Goal: Task Accomplishment & Management: Manage account settings

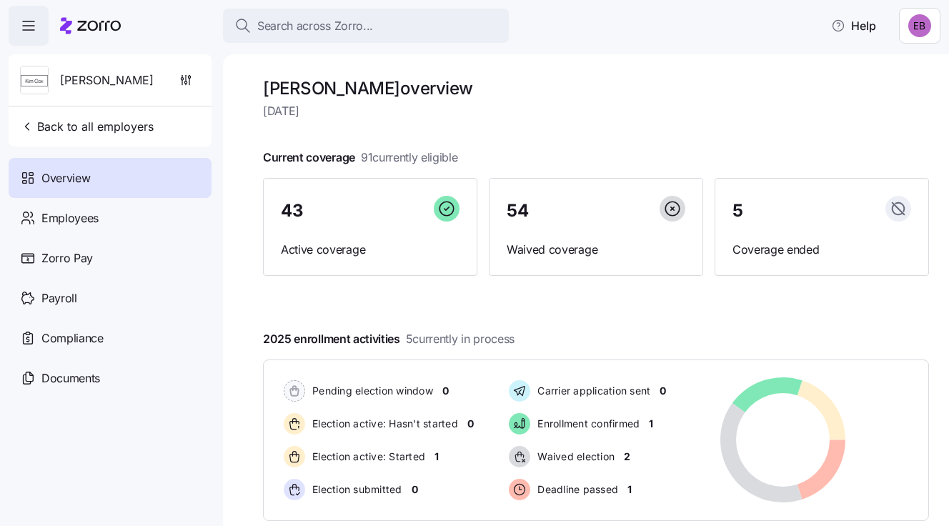
click at [95, 76] on span "[PERSON_NAME]" at bounding box center [107, 80] width 94 height 18
click at [39, 77] on img at bounding box center [34, 80] width 27 height 29
click at [123, 122] on span "Back to all employers" at bounding box center [87, 126] width 134 height 17
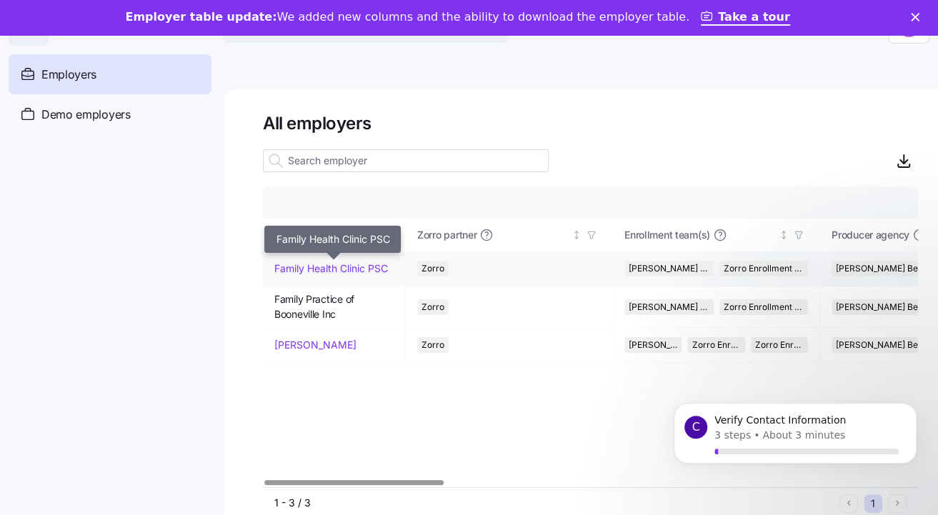
click at [323, 264] on link "Family Health Clinic PSC" at bounding box center [331, 269] width 114 height 14
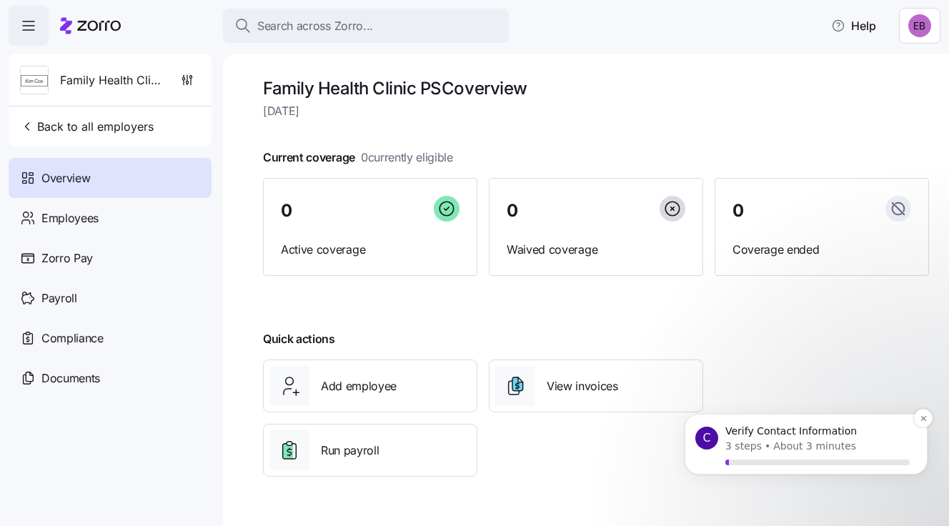
click at [739, 437] on p "Verify Contact Information" at bounding box center [817, 431] width 184 height 14
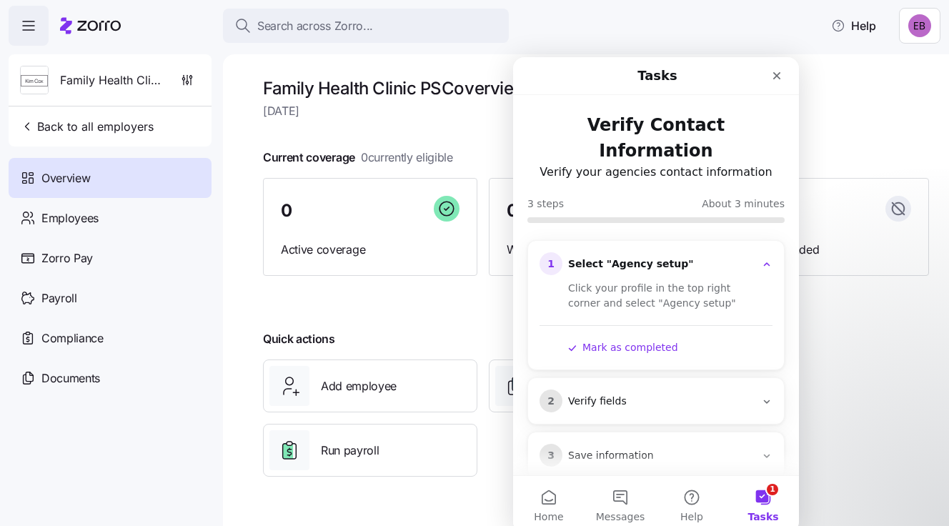
click at [764, 396] on icon "Intercom messenger" at bounding box center [766, 401] width 11 height 11
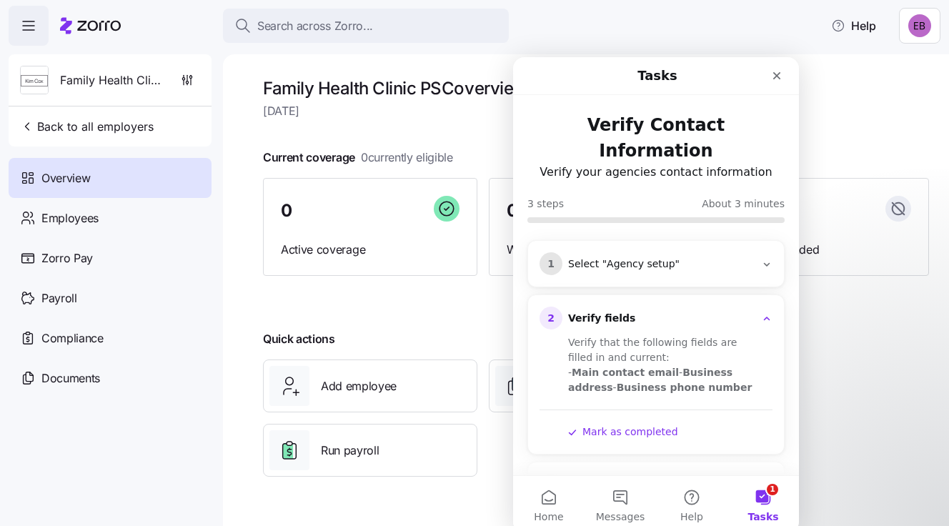
click at [761, 259] on icon "Intercom messenger" at bounding box center [766, 264] width 11 height 11
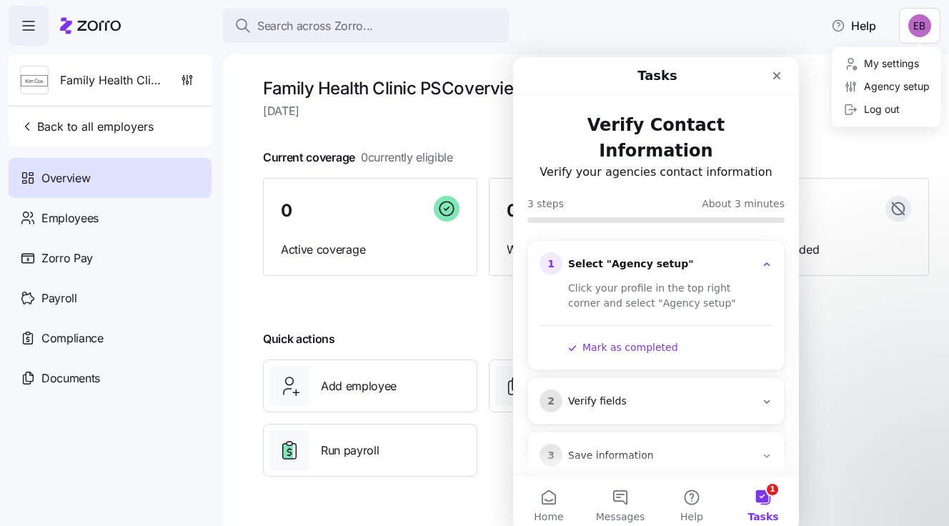
click at [921, 23] on html "Search across Zorro... Help Family Health Clinic PSC Back to all employers Over…" at bounding box center [474, 258] width 949 height 517
click at [896, 86] on div "Agency setup" at bounding box center [887, 87] width 86 height 16
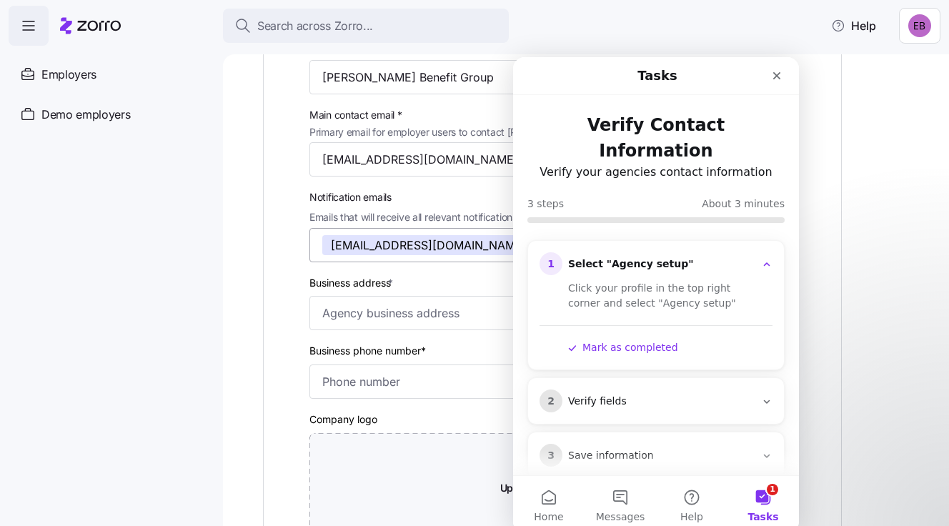
scroll to position [143, 0]
click at [394, 306] on input "Business address *" at bounding box center [552, 311] width 486 height 34
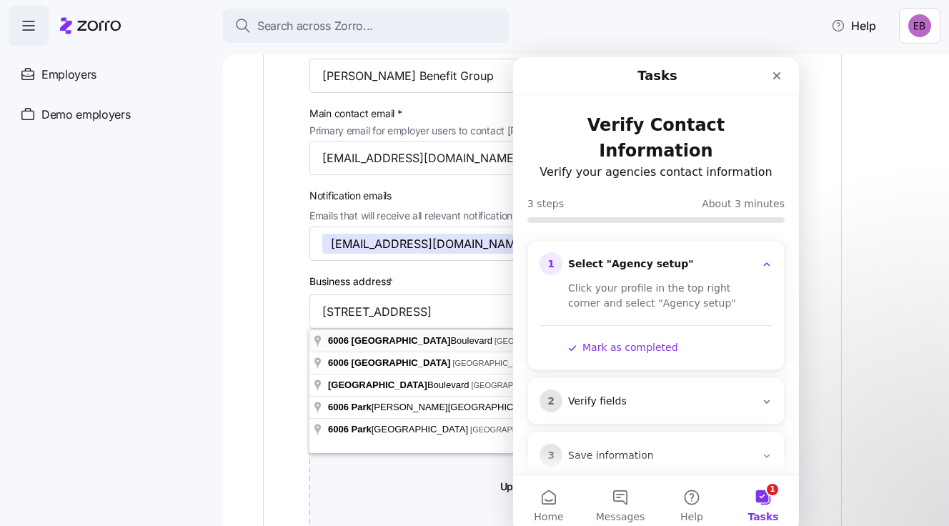
type input "[STREET_ADDRESS]"
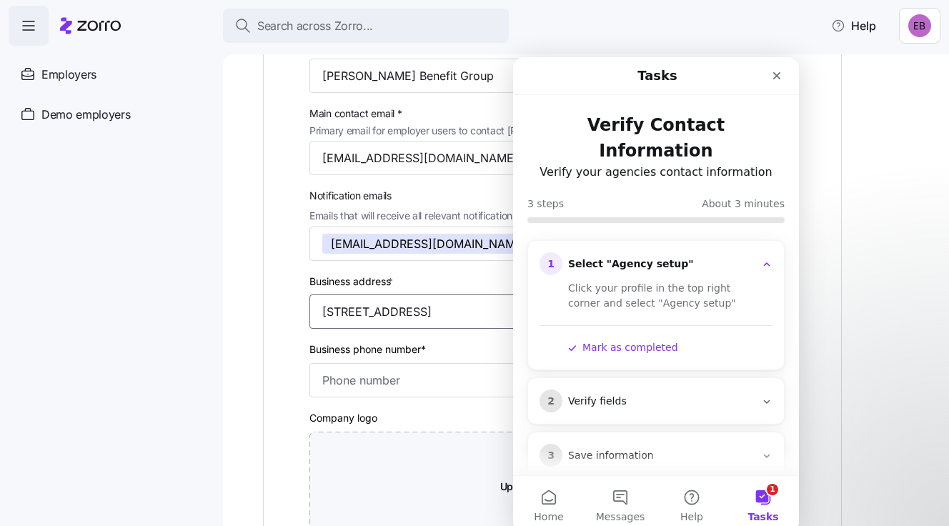
click at [354, 309] on input "[STREET_ADDRESS]" at bounding box center [552, 311] width 486 height 34
click at [352, 377] on input "Business phone number*" at bounding box center [552, 380] width 486 height 34
type input "1 (502) 291-7404"
type input "Eva@pfs-2.com"
click at [529, 241] on button "button" at bounding box center [540, 244] width 23 height 20
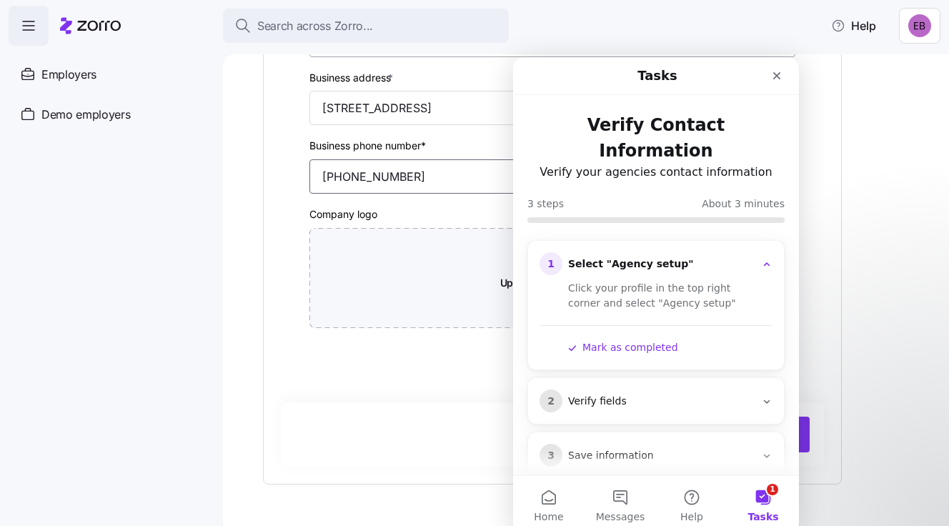
scroll to position [390, 0]
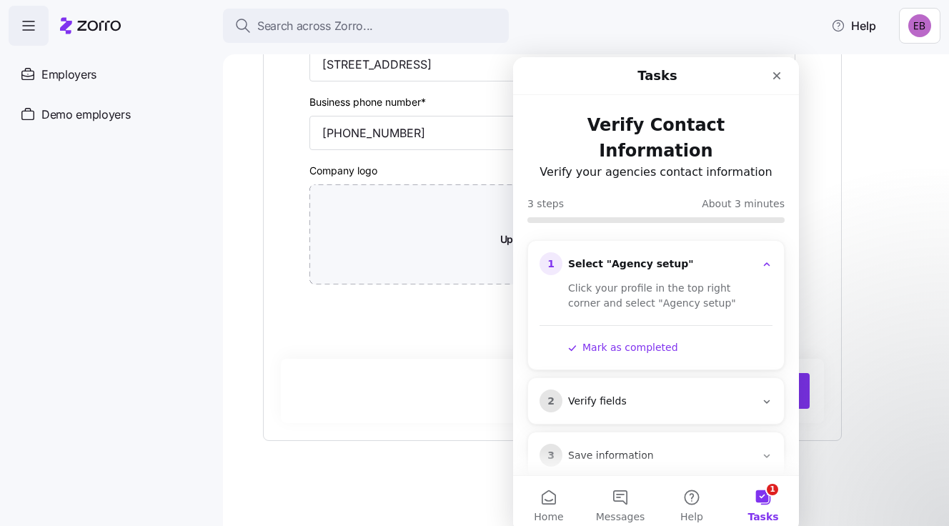
click at [767, 259] on icon "Intercom messenger" at bounding box center [766, 264] width 11 height 11
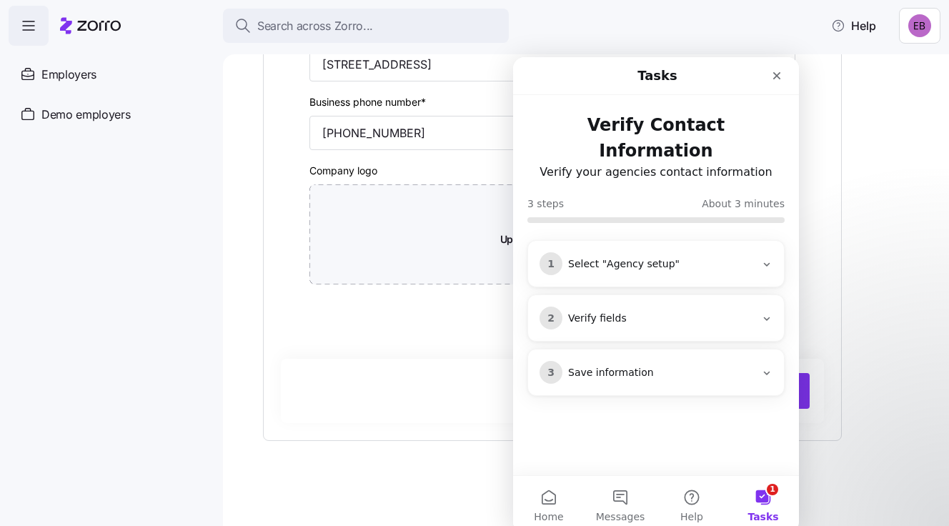
drag, startPoint x: 707, startPoint y: 208, endPoint x: 691, endPoint y: 209, distance: 15.8
click at [691, 223] on section "1 Select "Agency setup" 2 Verify fields 3 Save information" at bounding box center [656, 320] width 286 height 194
click at [856, 189] on div "Agency name (display name in Zorro) * Binzer Benefit Group Main contact email *…" at bounding box center [596, 134] width 666 height 750
click at [777, 71] on icon "Close" at bounding box center [776, 75] width 11 height 11
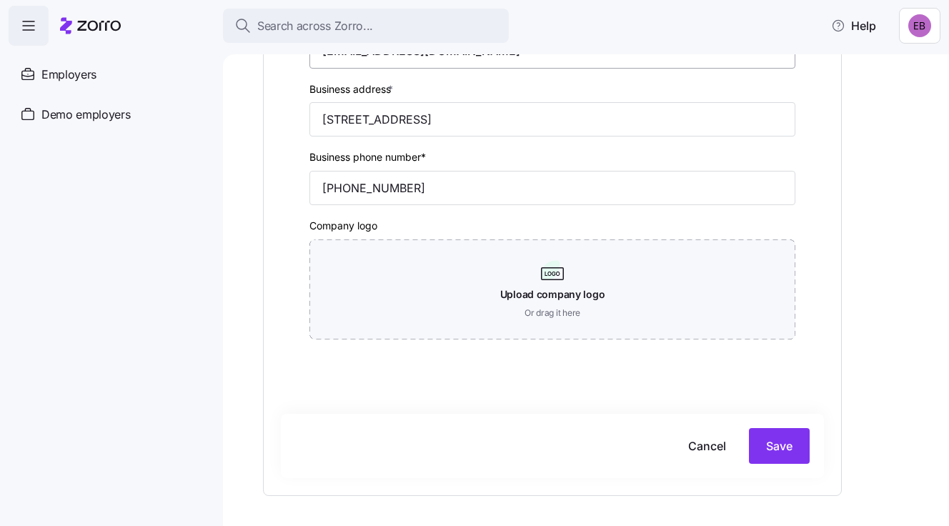
scroll to position [319, 0]
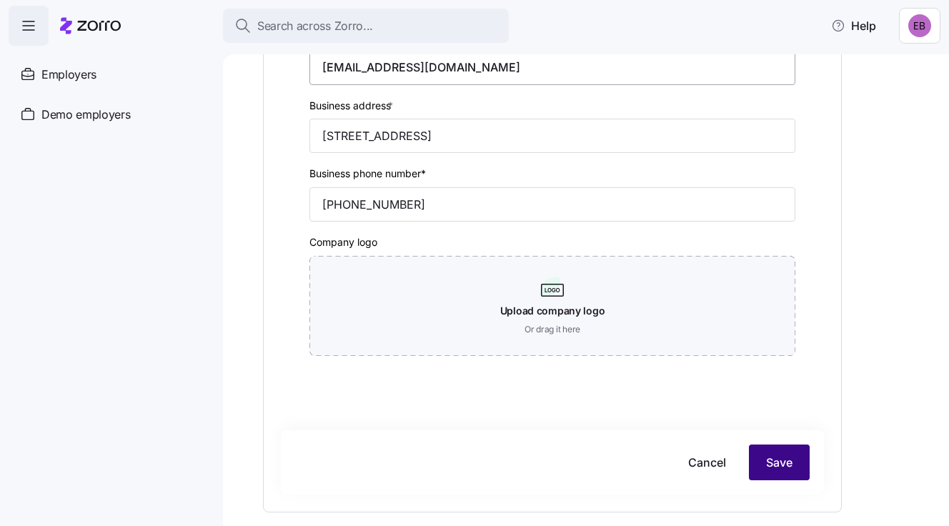
click at [779, 464] on span "Save" at bounding box center [779, 462] width 26 height 17
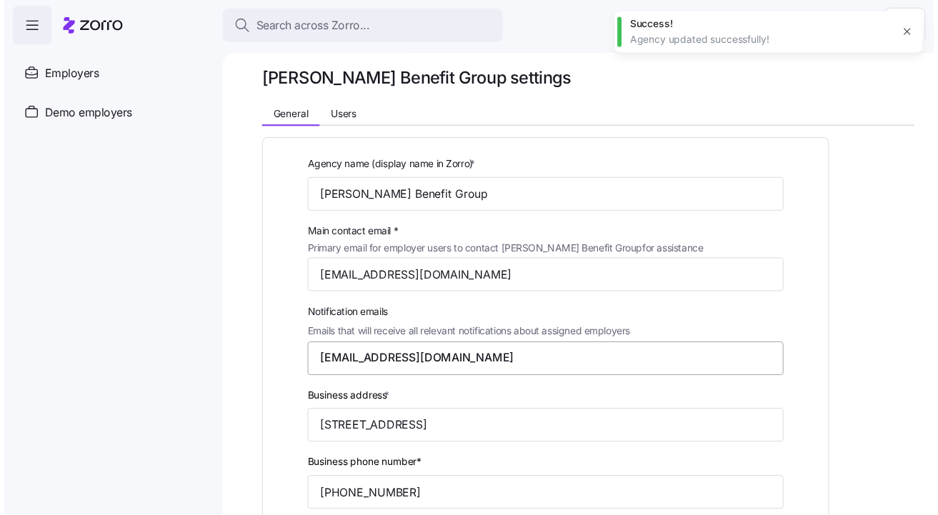
scroll to position [0, 0]
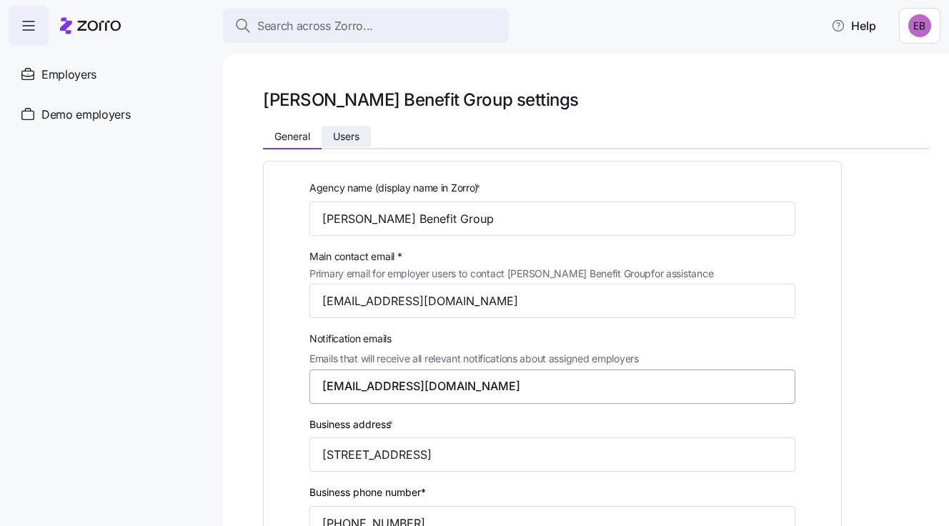
click at [362, 134] on button "Users" at bounding box center [346, 136] width 49 height 21
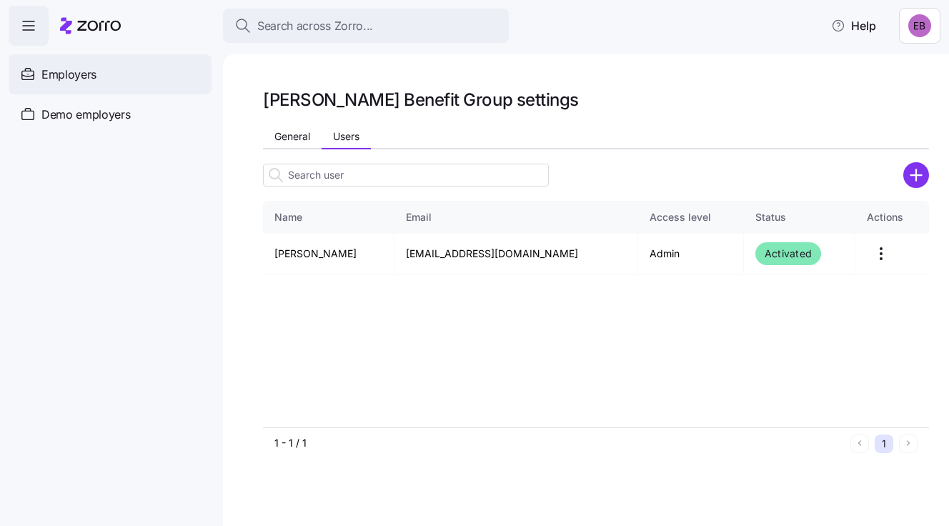
click at [70, 71] on span "Employers" at bounding box center [68, 75] width 55 height 18
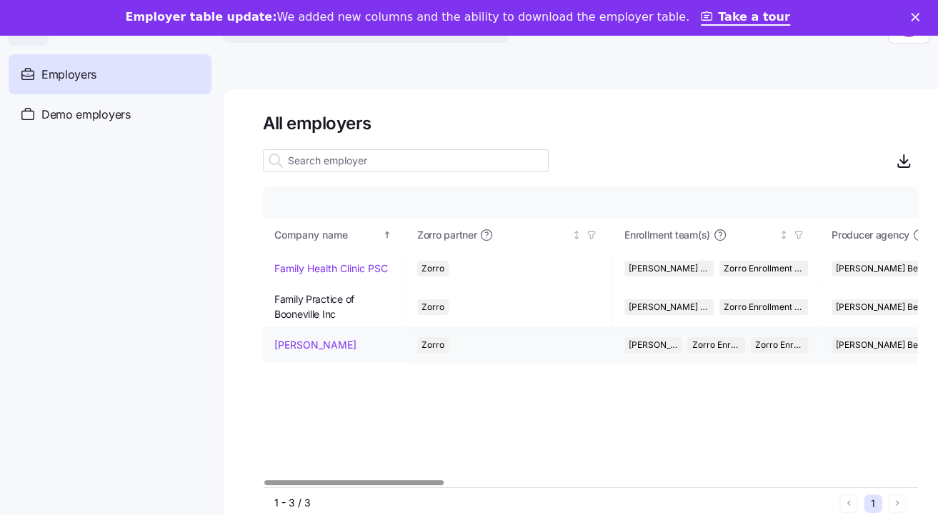
click at [293, 344] on link "[PERSON_NAME]" at bounding box center [315, 345] width 82 height 14
click at [319, 304] on span "Family Practice of Booneville Inc" at bounding box center [333, 306] width 119 height 29
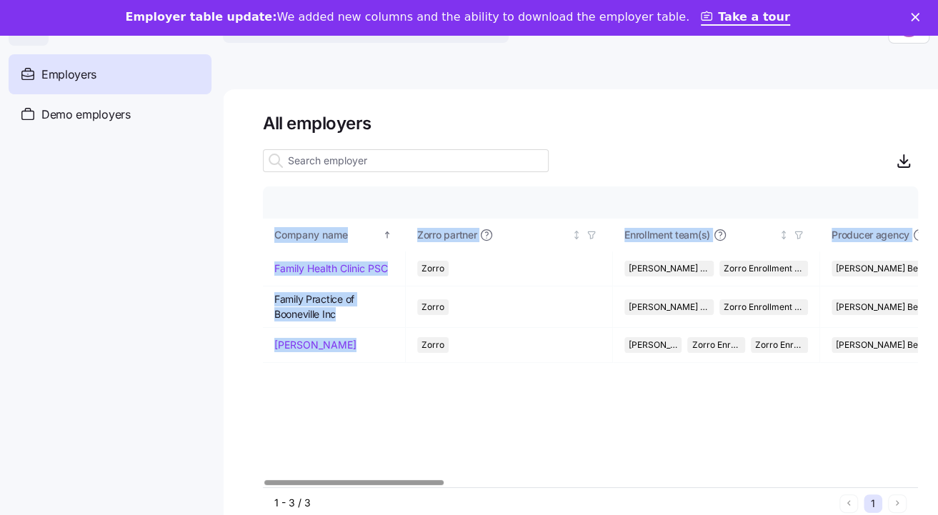
drag, startPoint x: 384, startPoint y: 477, endPoint x: 439, endPoint y: 480, distance: 55.8
click at [439, 480] on div "Company details Benefit status Company name Zorro partner Enrollment team(s) Pr…" at bounding box center [590, 336] width 655 height 301
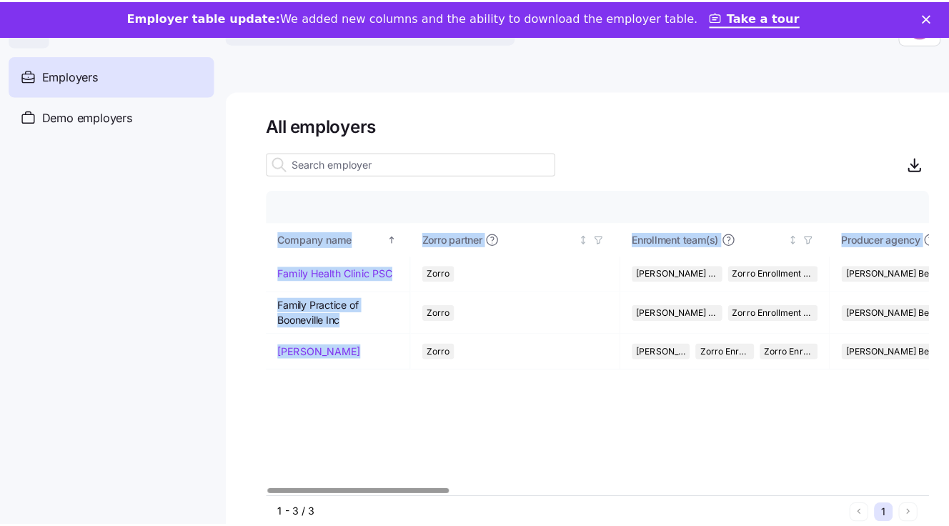
scroll to position [0, 6]
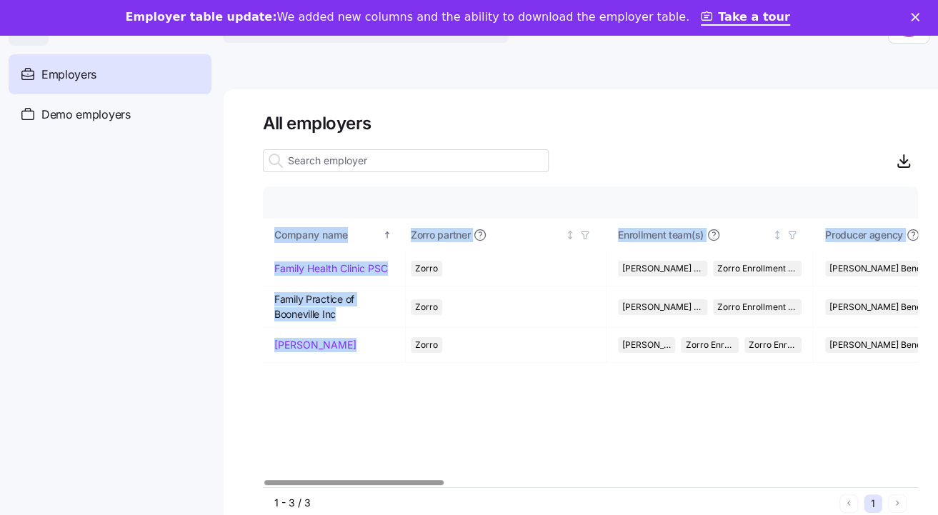
click at [411, 481] on div at bounding box center [353, 482] width 179 height 5
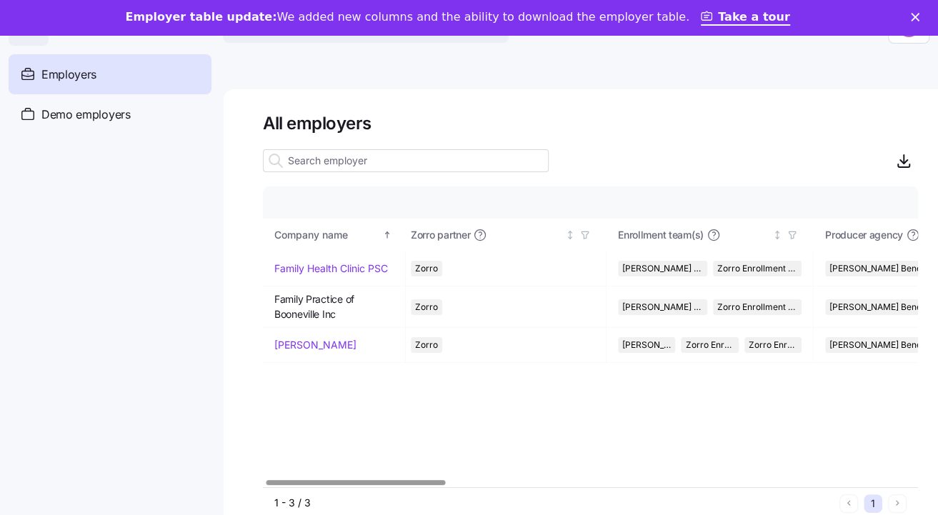
click at [487, 451] on div "Company details Benefit status Company name Zorro partner Enrollment team(s) Pr…" at bounding box center [590, 336] width 655 height 301
click at [920, 19] on icon "Close" at bounding box center [915, 17] width 9 height 9
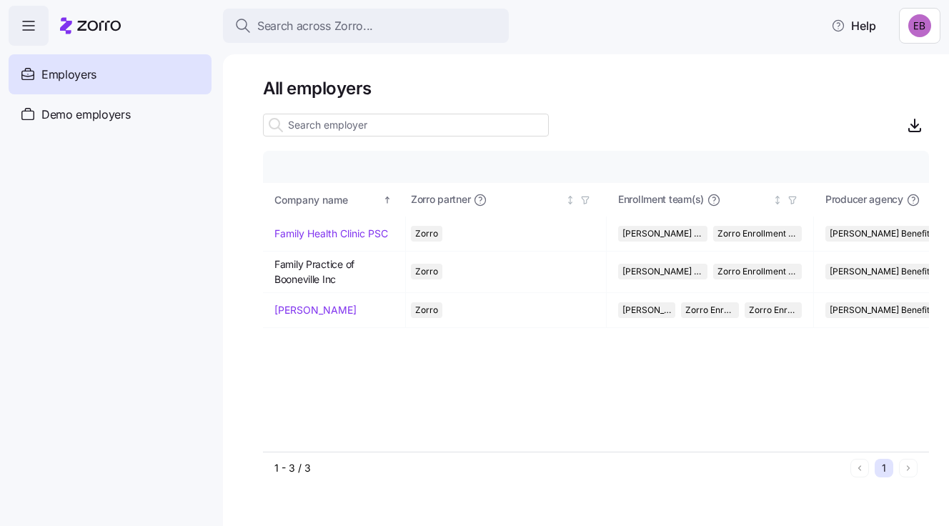
click at [73, 75] on span "Employers" at bounding box center [68, 75] width 55 height 18
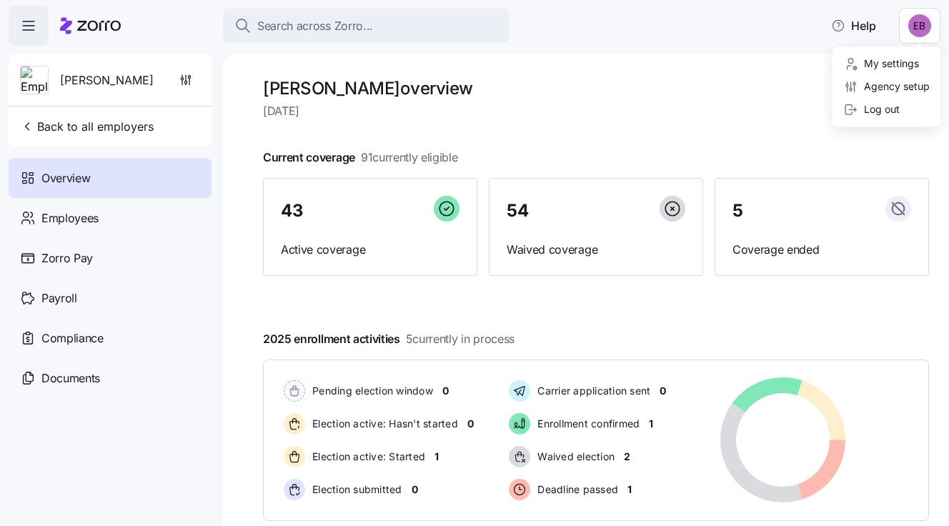
click at [921, 27] on html "Search across Zorro... Help [PERSON_NAME] Back to all employers Overview Employ…" at bounding box center [474, 258] width 949 height 517
click at [872, 86] on div "Agency setup" at bounding box center [887, 87] width 86 height 16
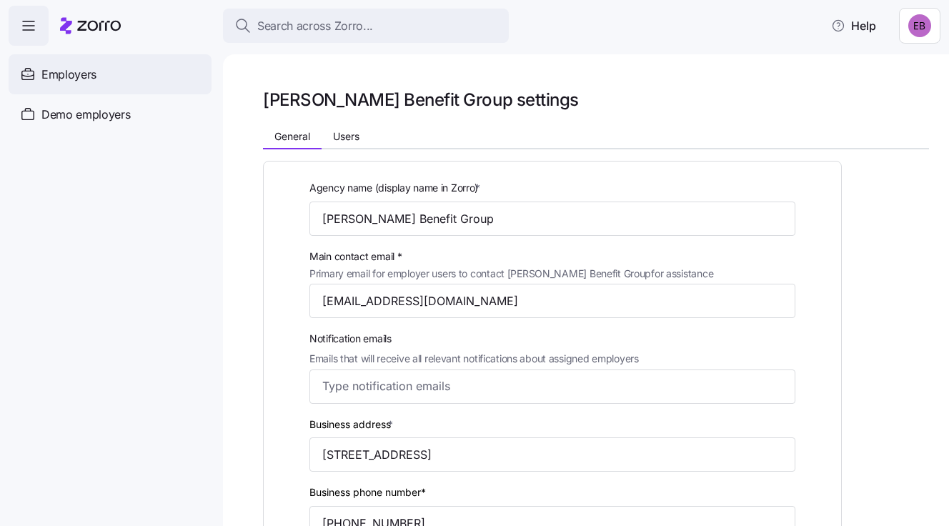
click at [80, 74] on span "Employers" at bounding box center [68, 75] width 55 height 18
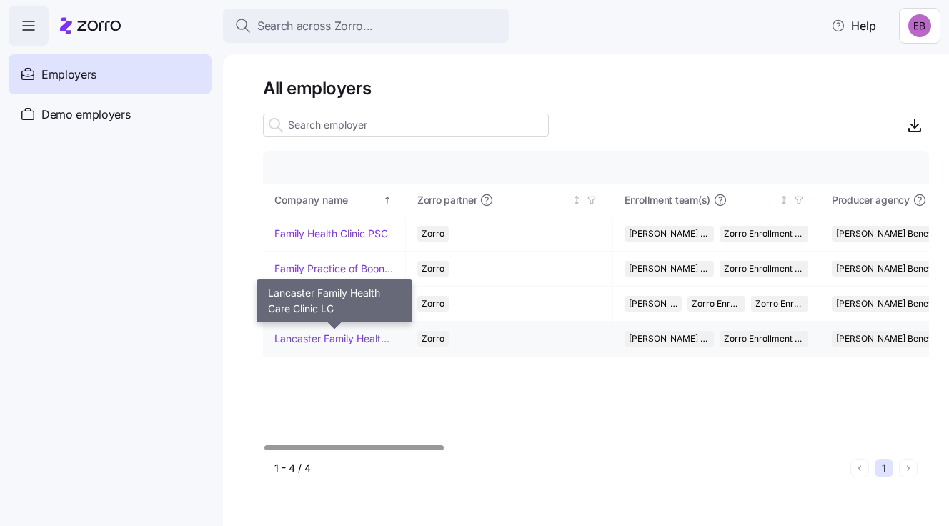
click at [319, 338] on link "Lancaster Family Health Care Clinic LC" at bounding box center [333, 339] width 119 height 14
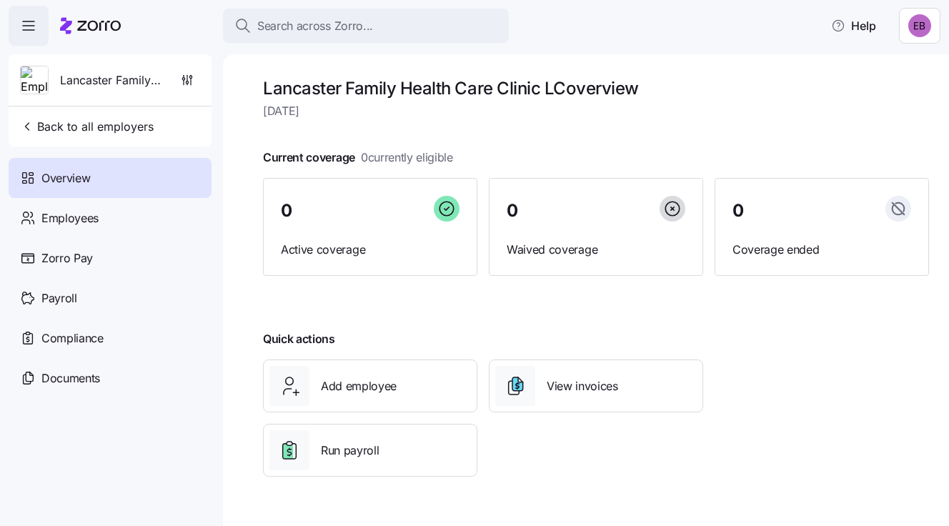
click at [920, 24] on html "Search across Zorro... Help Lancaster Family Health Care Clinic LC Back to all …" at bounding box center [474, 258] width 949 height 517
click at [898, 85] on div "Agency setup" at bounding box center [887, 87] width 86 height 16
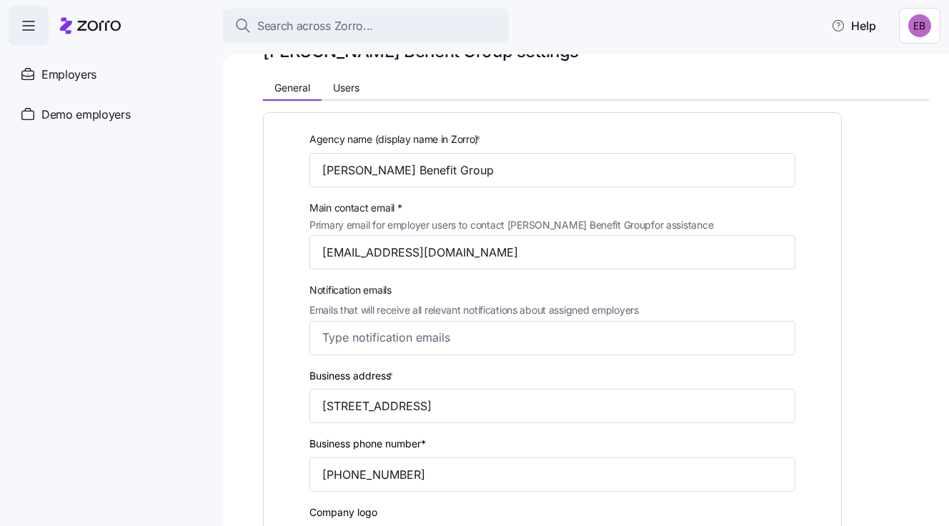
scroll to position [71, 0]
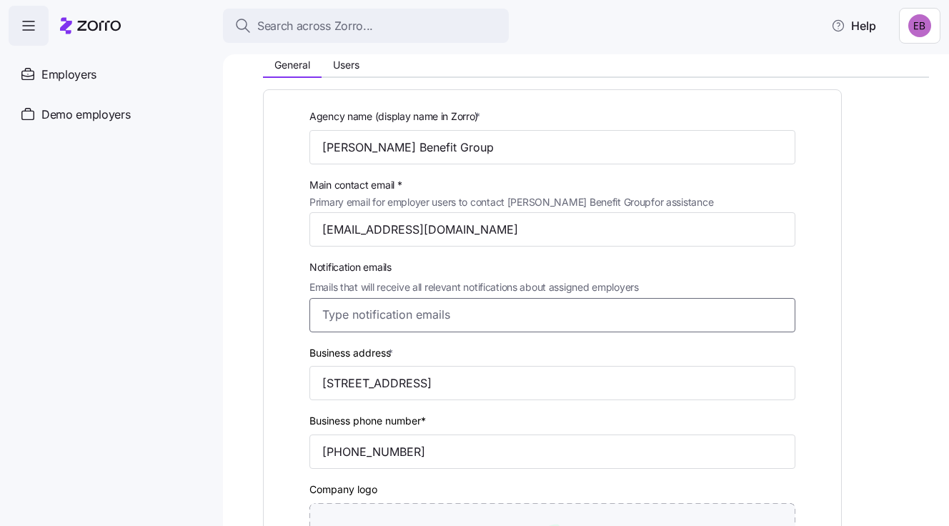
click at [389, 312] on input "Notification emails Emails that will receive all relevant notifications about a…" at bounding box center [539, 314] width 434 height 19
click at [354, 66] on span "Users" at bounding box center [346, 65] width 26 height 10
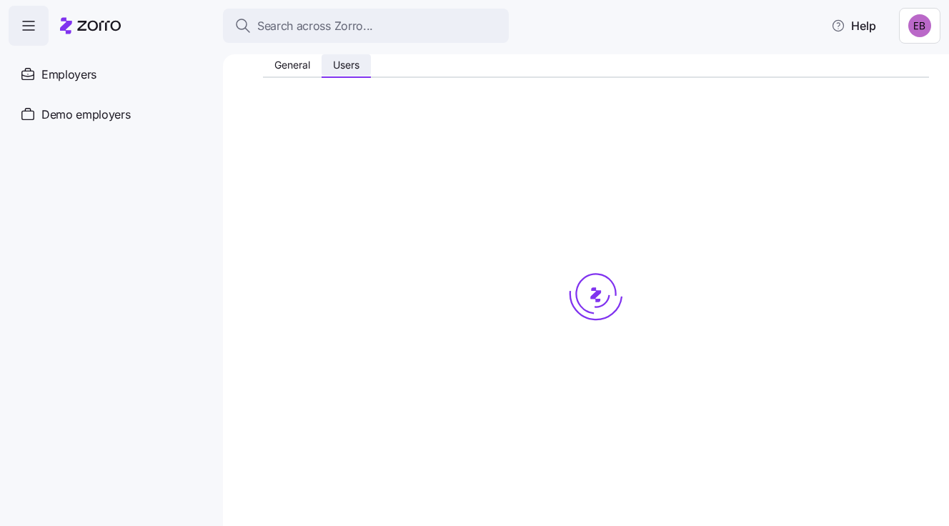
scroll to position [0, 0]
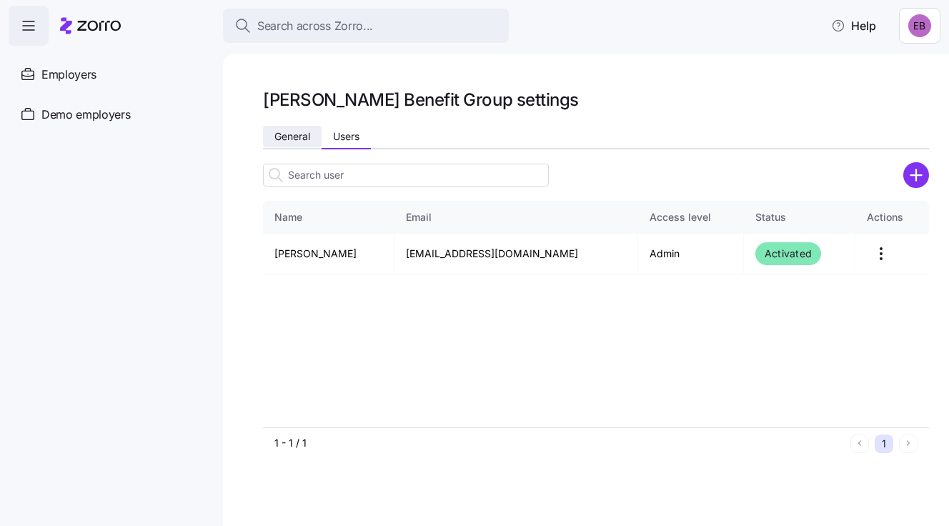
click at [304, 136] on span "General" at bounding box center [292, 136] width 36 height 10
